Goal: Information Seeking & Learning: Understand process/instructions

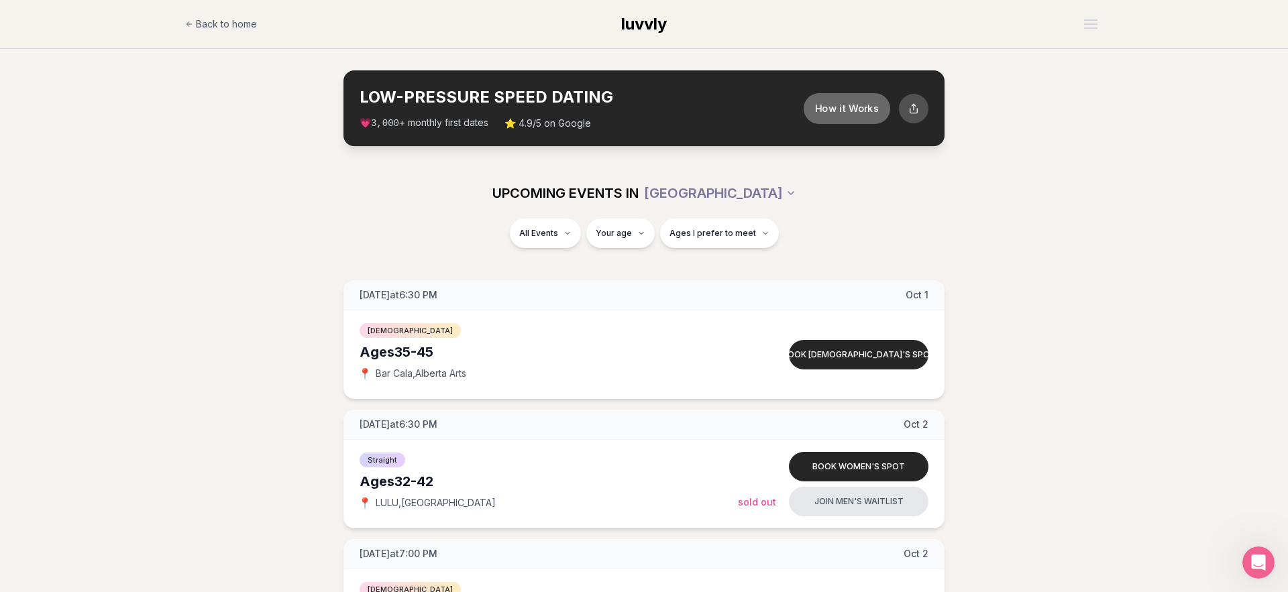
click at [831, 109] on button "How it Works" at bounding box center [847, 108] width 87 height 31
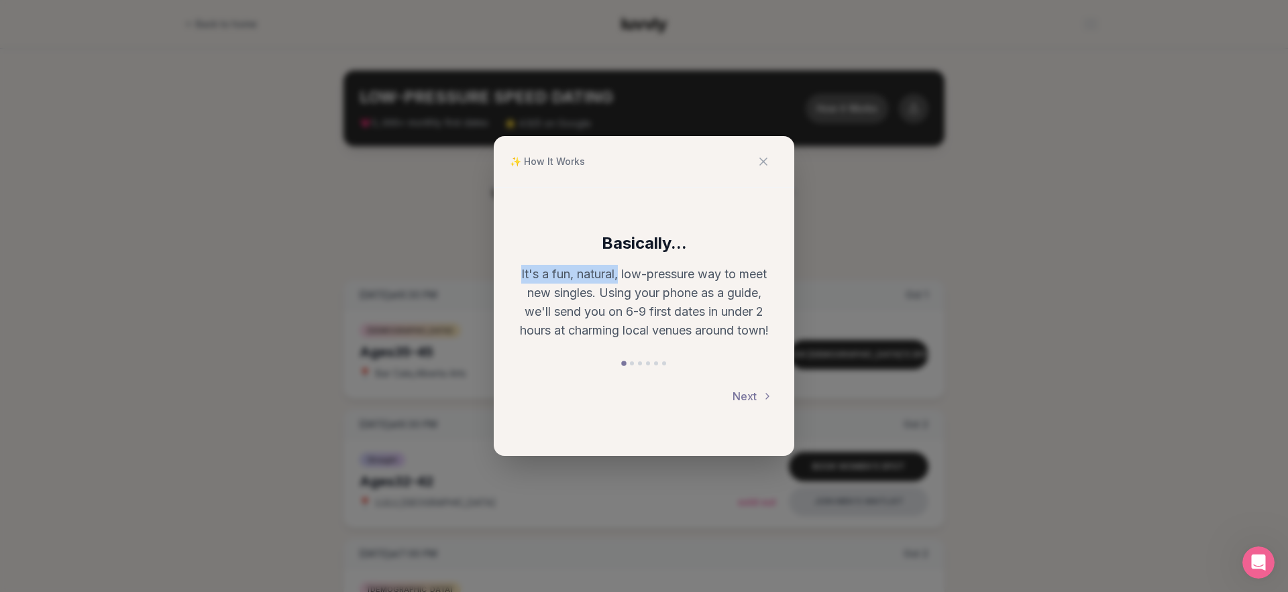
drag, startPoint x: 526, startPoint y: 272, endPoint x: 621, endPoint y: 274, distance: 94.6
click at [617, 275] on div "Basically... It's a fun, natural, low-pressure way to meet new singles. Using y…" at bounding box center [644, 322] width 301 height 268
click at [628, 272] on p "It's a fun, natural, low-pressure way to meet new singles. Using your phone as …" at bounding box center [644, 302] width 258 height 75
drag, startPoint x: 542, startPoint y: 293, endPoint x: 586, endPoint y: 294, distance: 44.3
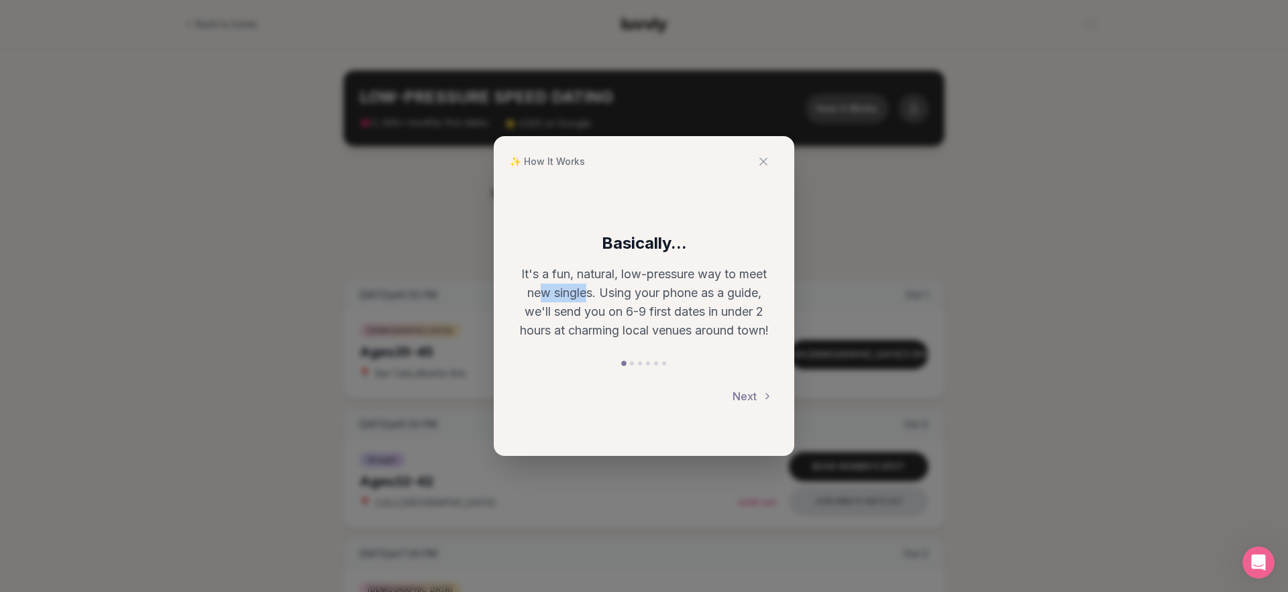
click at [586, 294] on p "It's a fun, natural, low-pressure way to meet new singles. Using your phone as …" at bounding box center [644, 302] width 258 height 75
drag, startPoint x: 698, startPoint y: 276, endPoint x: 576, endPoint y: 300, distance: 125.1
click at [578, 302] on p "It's a fun, natural, low-pressure way to meet new singles. Using your phone as …" at bounding box center [644, 302] width 258 height 75
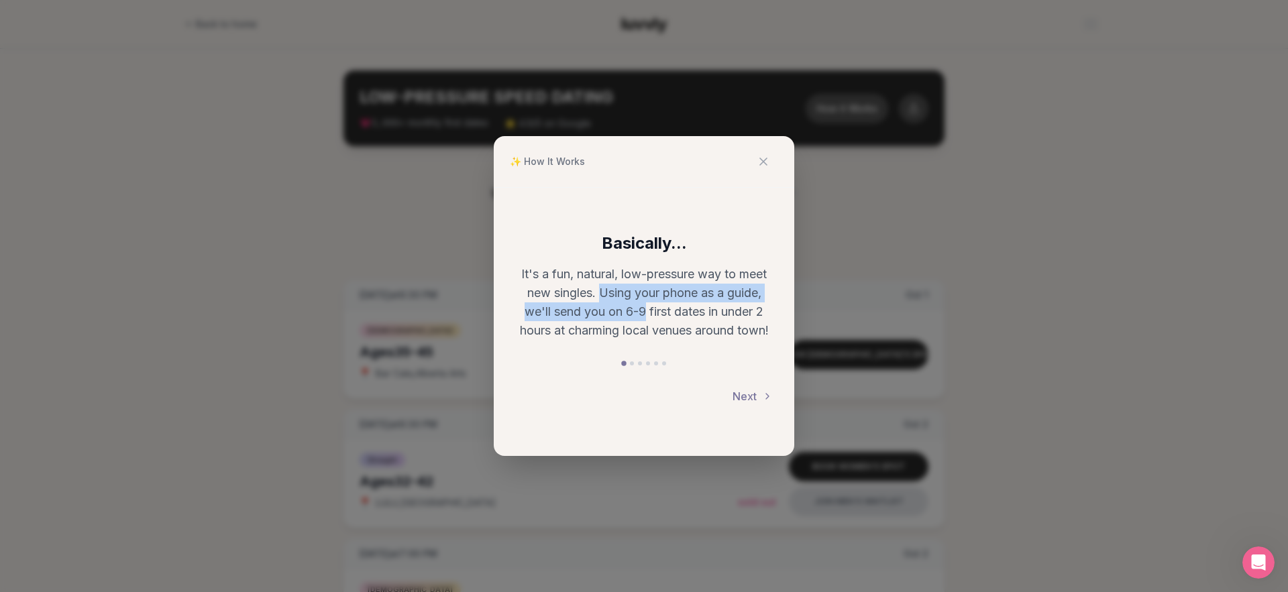
drag, startPoint x: 599, startPoint y: 295, endPoint x: 644, endPoint y: 309, distance: 47.1
click at [644, 309] on p "It's a fun, natural, low-pressure way to meet new singles. Using your phone as …" at bounding box center [644, 302] width 258 height 75
click at [647, 309] on p "It's a fun, natural, low-pressure way to meet new singles. Using your phone as …" at bounding box center [644, 302] width 258 height 75
drag, startPoint x: 648, startPoint y: 309, endPoint x: 730, endPoint y: 309, distance: 81.9
click at [730, 309] on p "It's a fun, natural, low-pressure way to meet new singles. Using your phone as …" at bounding box center [644, 302] width 258 height 75
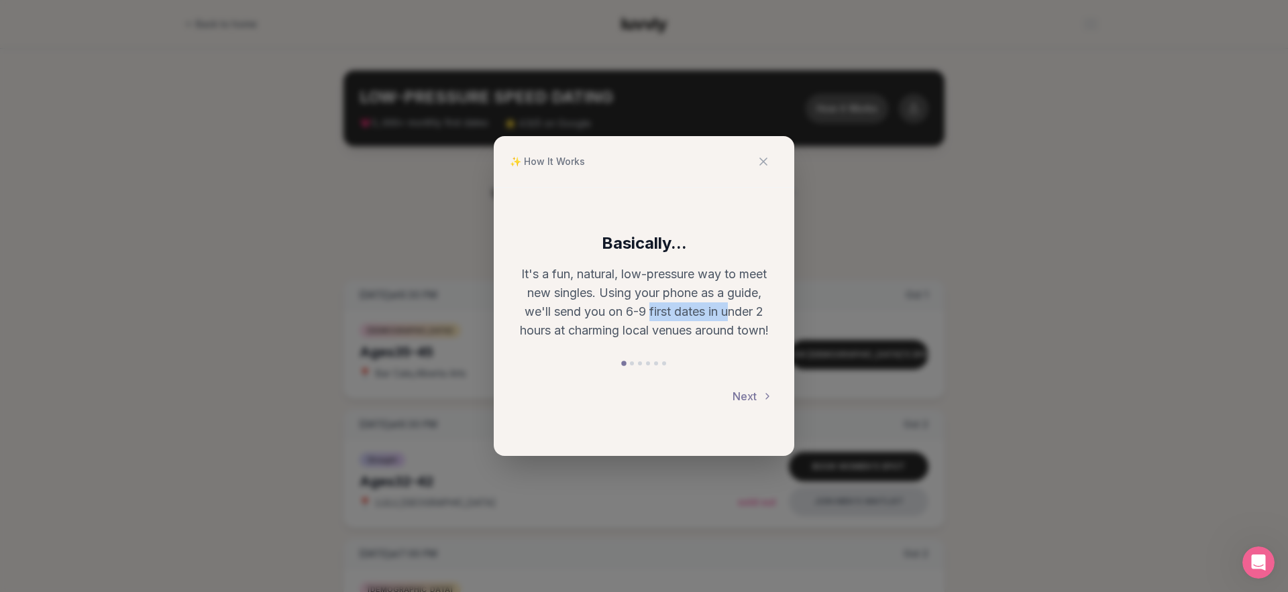
click at [729, 310] on p "It's a fun, natural, low-pressure way to meet new singles. Using your phone as …" at bounding box center [644, 302] width 258 height 75
click at [750, 389] on button "Next" at bounding box center [753, 397] width 40 height 30
click at [544, 396] on button "Back" at bounding box center [536, 397] width 42 height 30
click at [751, 392] on button "Next" at bounding box center [753, 397] width 40 height 30
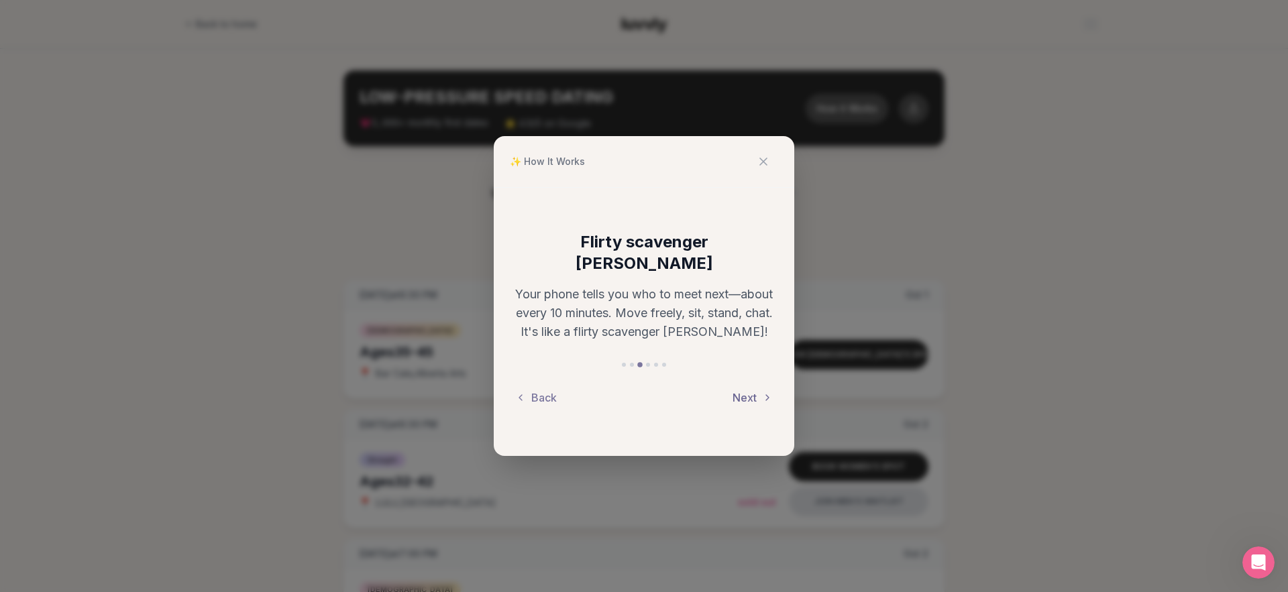
click at [754, 388] on button "Next" at bounding box center [753, 398] width 40 height 30
click at [748, 394] on button "Next" at bounding box center [753, 397] width 40 height 30
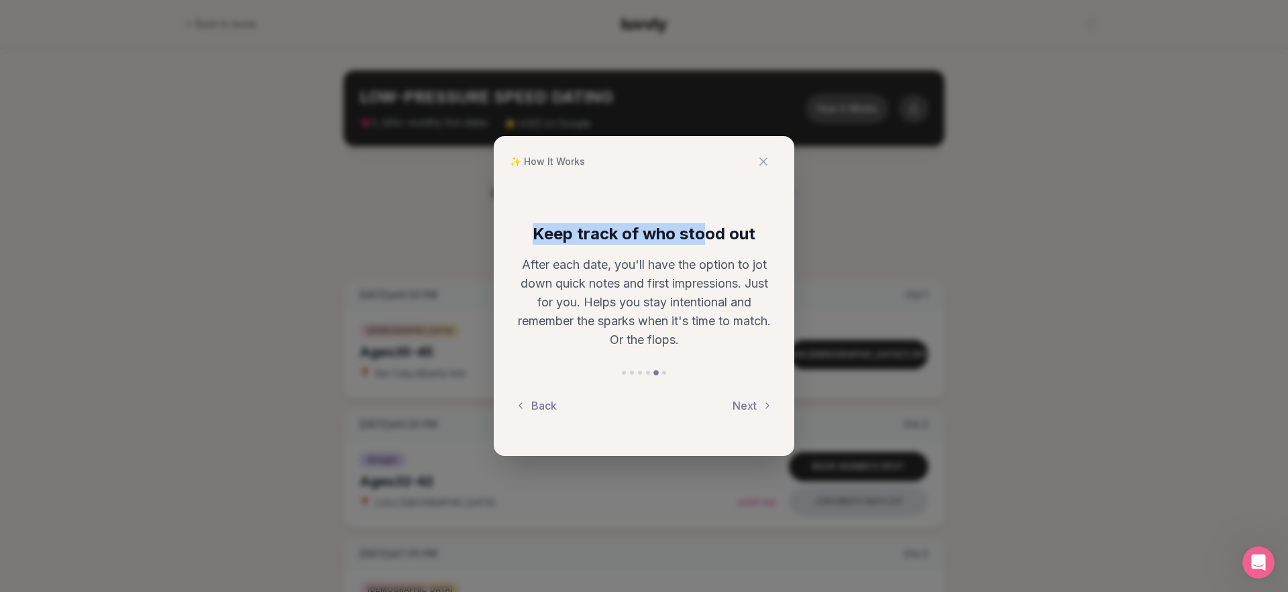
drag, startPoint x: 519, startPoint y: 231, endPoint x: 706, endPoint y: 223, distance: 187.4
click at [702, 223] on h3 "Keep track of who stood out" at bounding box center [644, 233] width 258 height 21
click at [706, 223] on h3 "Keep track of who stood out" at bounding box center [644, 233] width 258 height 21
drag, startPoint x: 625, startPoint y: 266, endPoint x: 705, endPoint y: 262, distance: 80.6
click at [705, 262] on p "After each date, you'll have the option to jot down quick notes and first impre…" at bounding box center [644, 303] width 258 height 94
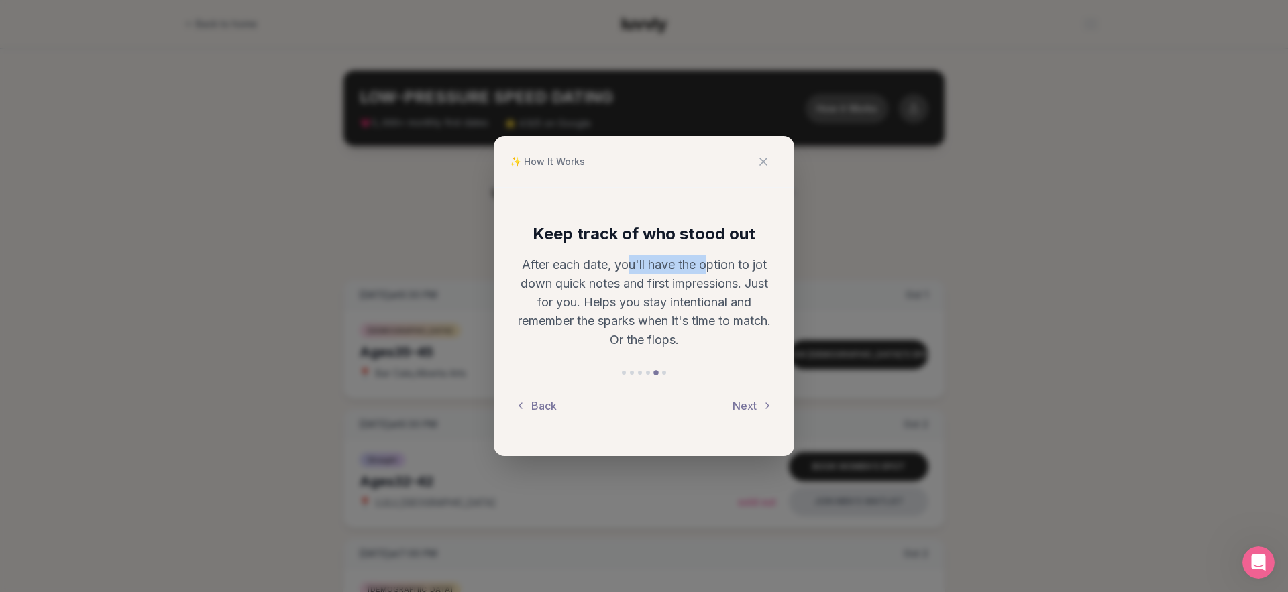
click at [705, 262] on p "After each date, you'll have the option to jot down quick notes and first impre…" at bounding box center [644, 303] width 258 height 94
drag, startPoint x: 552, startPoint y: 285, endPoint x: 652, endPoint y: 277, distance: 100.3
click at [644, 277] on p "After each date, you'll have the option to jot down quick notes and first impre…" at bounding box center [644, 303] width 258 height 94
click at [652, 277] on p "After each date, you'll have the option to jot down quick notes and first impre…" at bounding box center [644, 303] width 258 height 94
drag, startPoint x: 588, startPoint y: 298, endPoint x: 686, endPoint y: 297, distance: 97.3
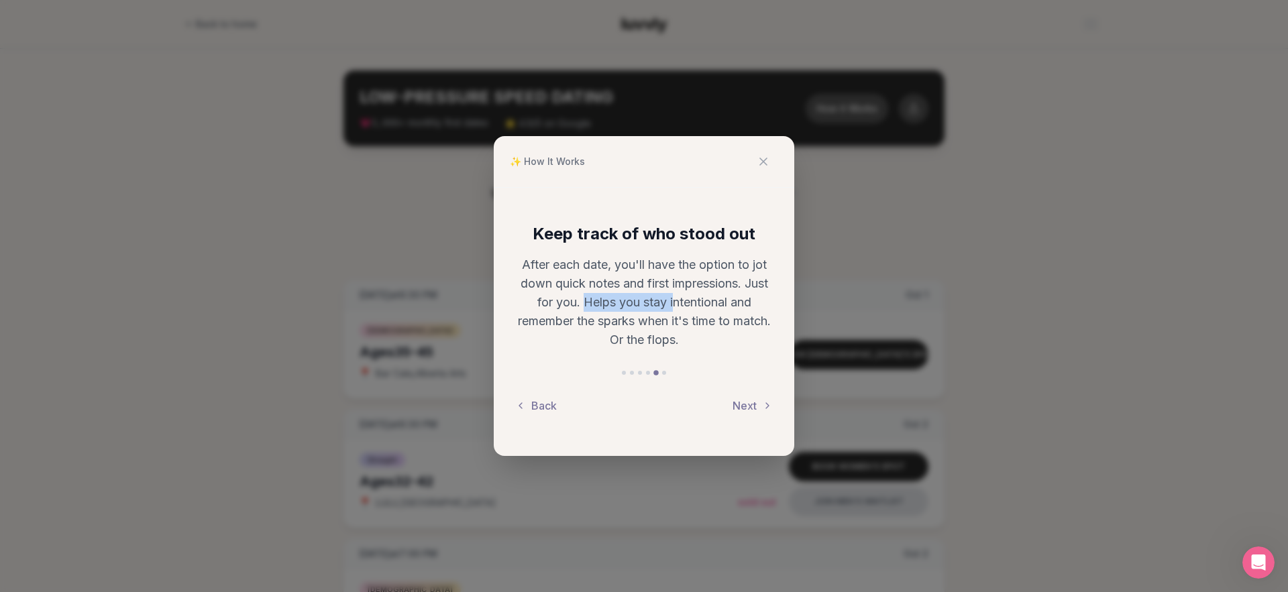
click at [682, 297] on p "After each date, you'll have the option to jot down quick notes and first impre…" at bounding box center [644, 303] width 258 height 94
click at [686, 297] on p "After each date, you'll have the option to jot down quick notes and first impre…" at bounding box center [644, 303] width 258 height 94
click at [673, 302] on p "After each date, you'll have the option to jot down quick notes and first impre…" at bounding box center [644, 303] width 258 height 94
click at [733, 395] on button "Next" at bounding box center [753, 406] width 40 height 30
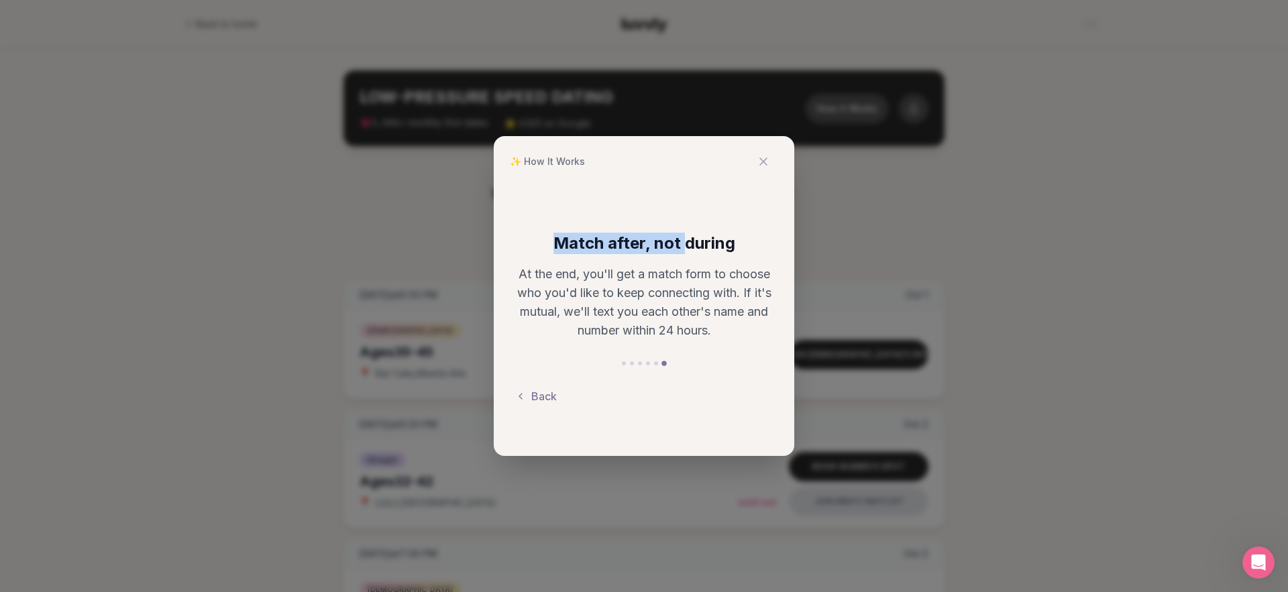
drag, startPoint x: 564, startPoint y: 247, endPoint x: 702, endPoint y: 246, distance: 137.5
click at [702, 246] on h3 "Match after, not during" at bounding box center [644, 243] width 258 height 21
click at [767, 165] on icon at bounding box center [763, 161] width 7 height 7
